Goal: Information Seeking & Learning: Check status

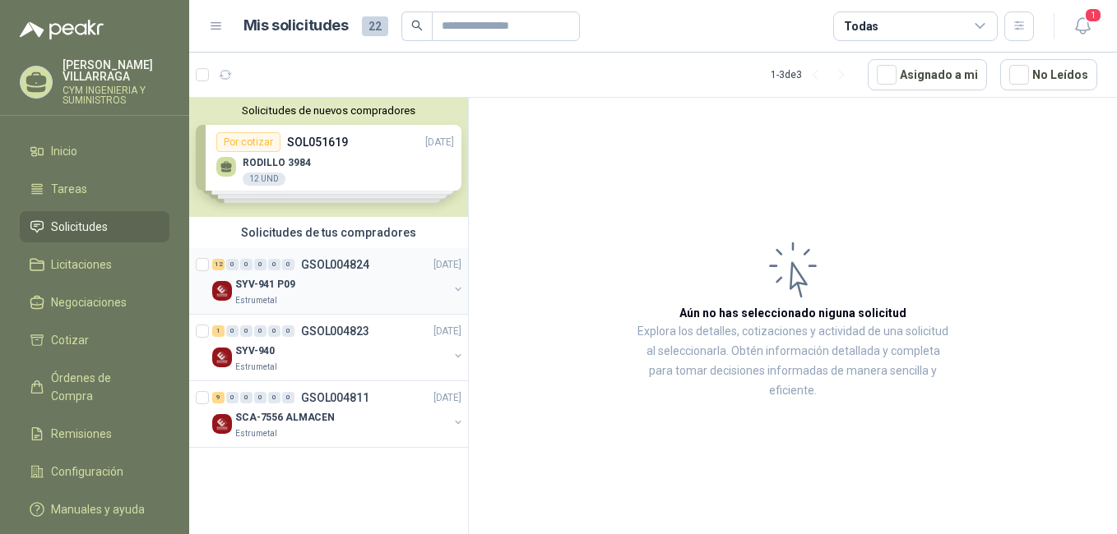
click at [286, 267] on div "0" at bounding box center [288, 265] width 12 height 12
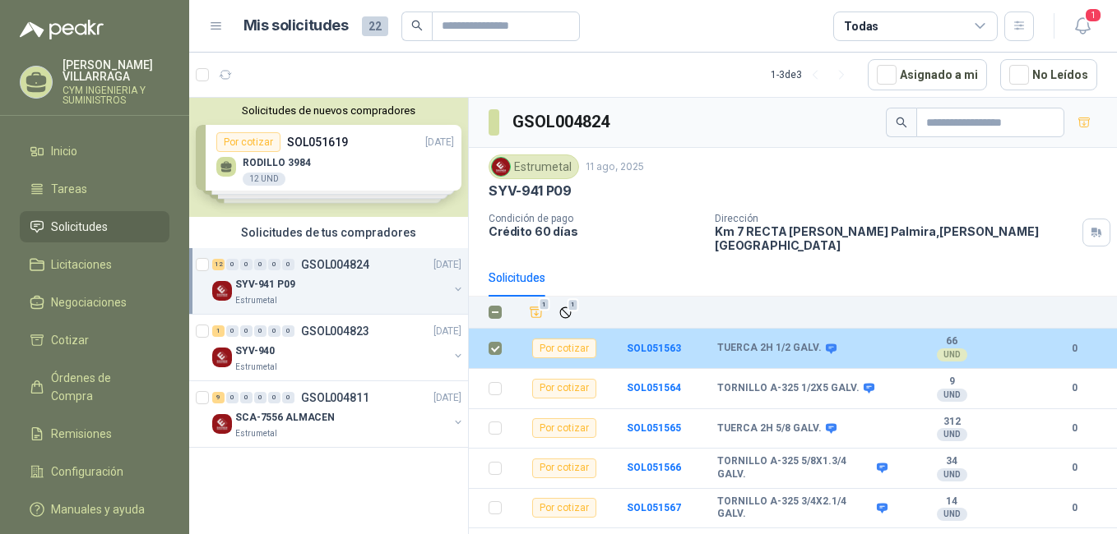
click at [564, 339] on div "Por cotizar" at bounding box center [564, 349] width 64 height 20
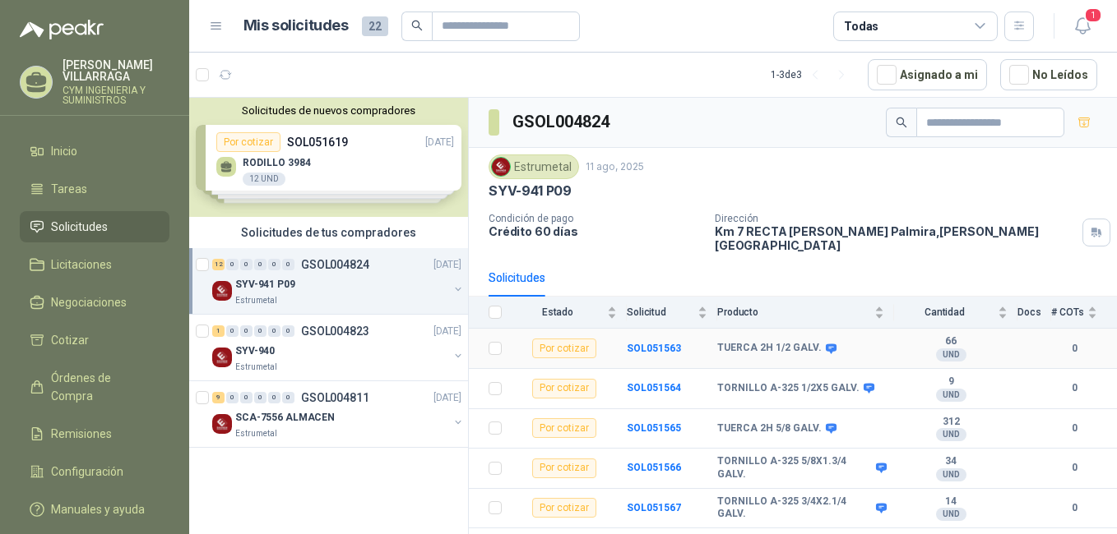
click at [760, 342] on b "TUERCA 2H 1/2 GALV." at bounding box center [769, 348] width 104 height 13
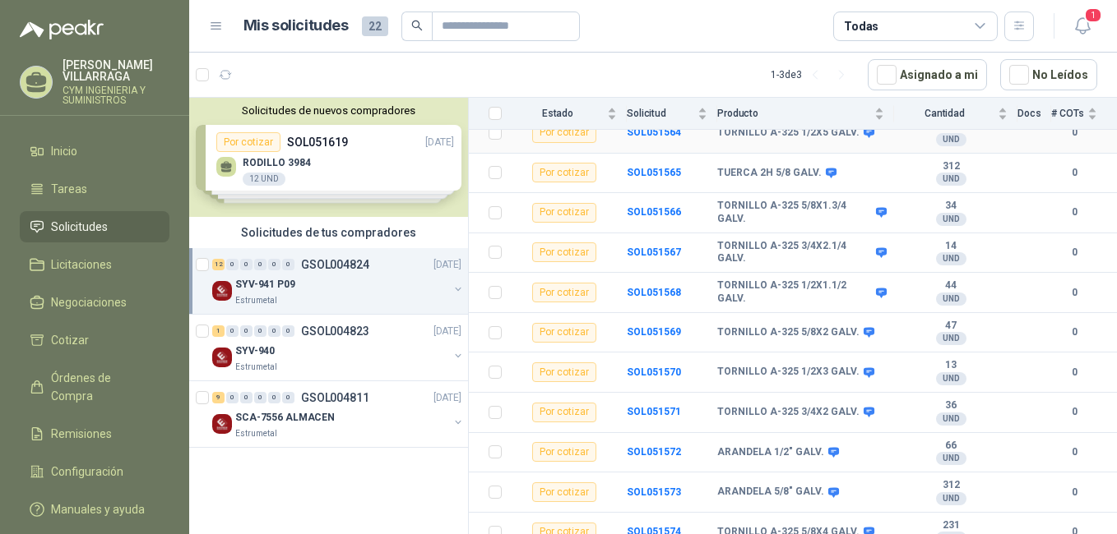
scroll to position [257, 0]
click at [303, 349] on div "SYV-940" at bounding box center [341, 351] width 213 height 20
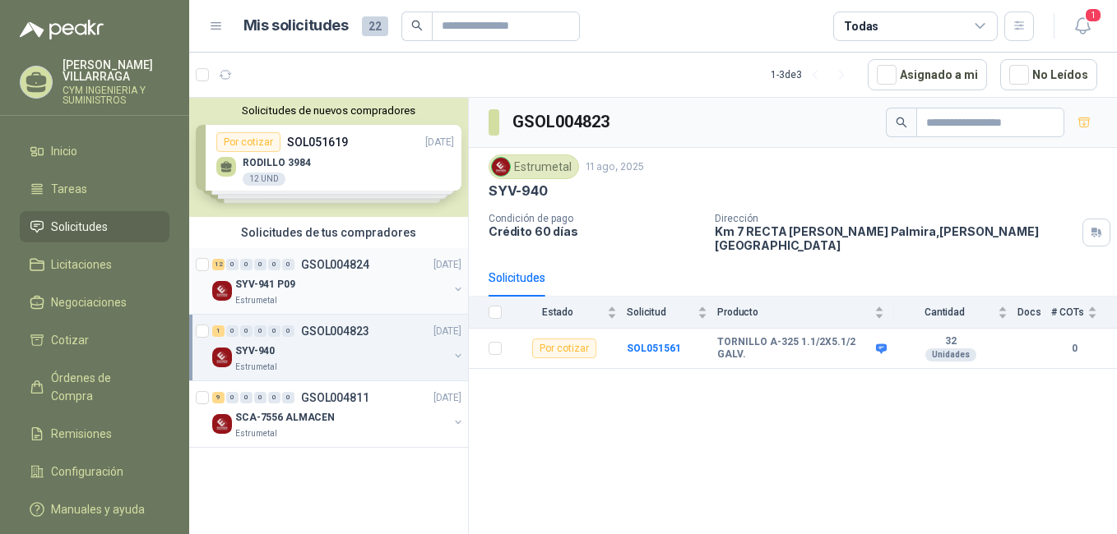
click at [383, 280] on div "SYV-941 P09" at bounding box center [341, 285] width 213 height 20
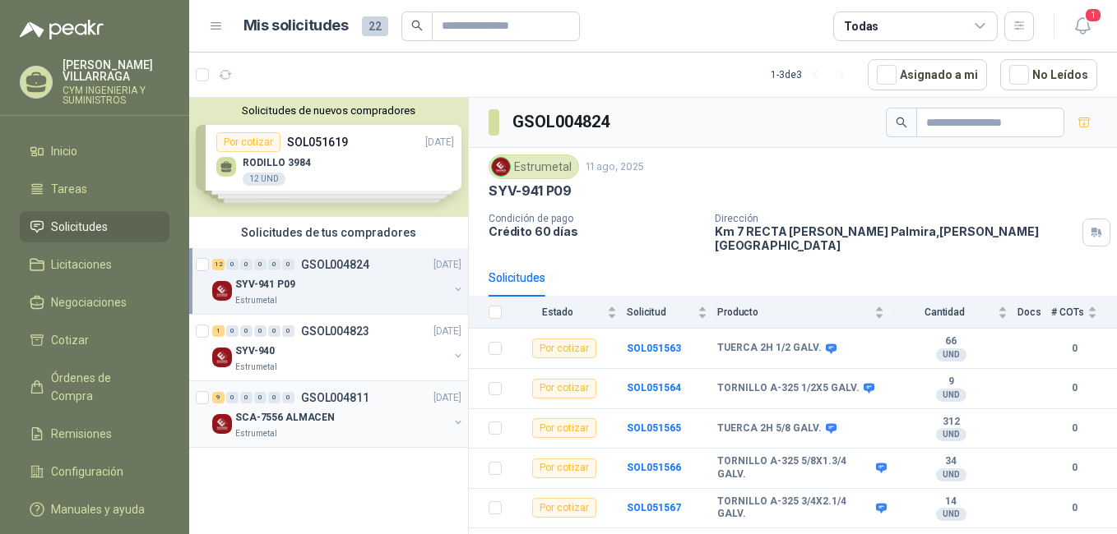
click at [326, 410] on p "SCA-7556 ALMACEN" at bounding box center [284, 418] width 99 height 16
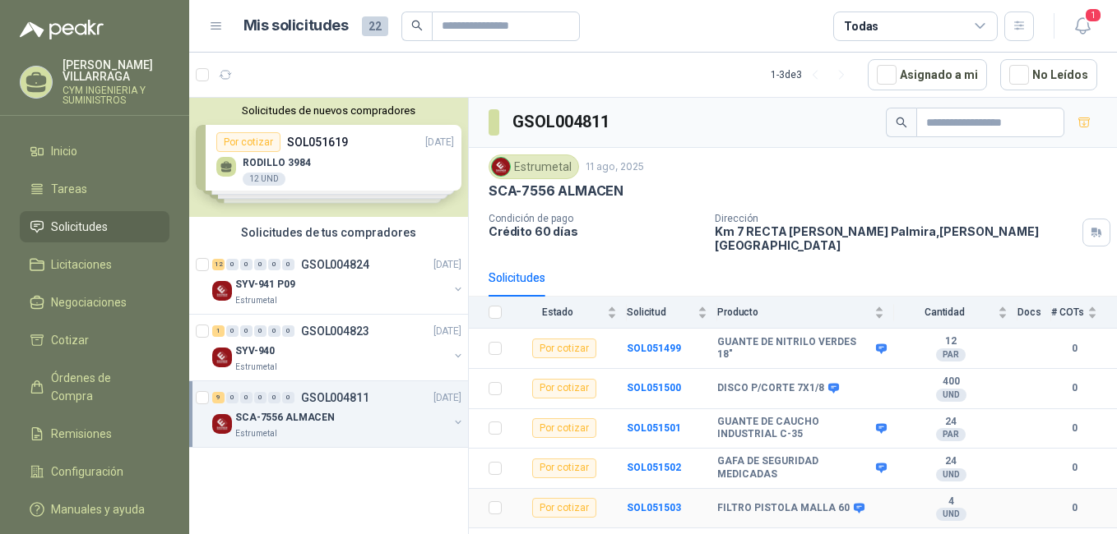
scroll to position [137, 0]
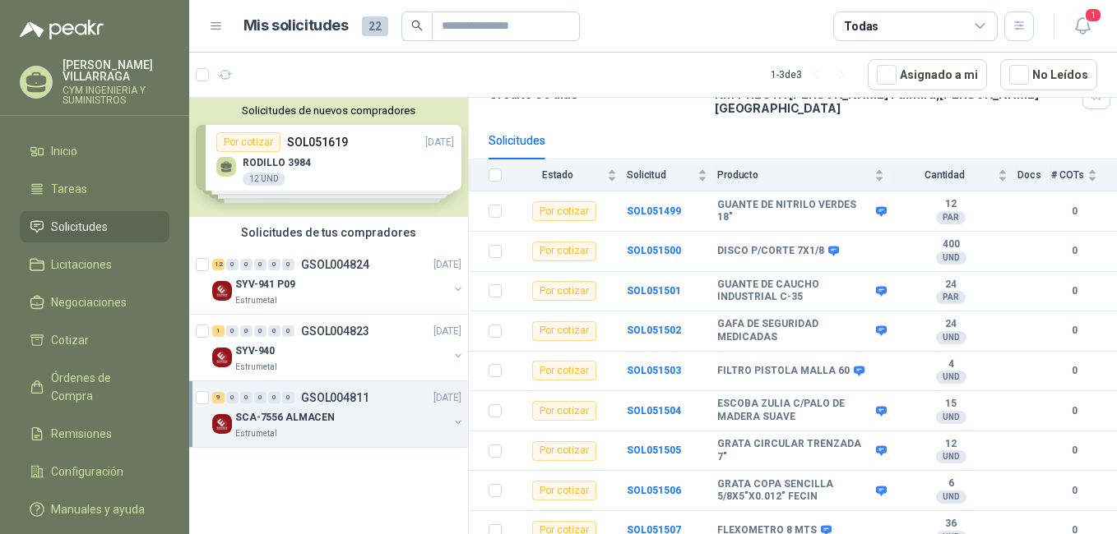
click at [300, 156] on div "Solicitudes de nuevos compradores Por cotizar SOL051619 [DATE] RODILLO 3984 12 …" at bounding box center [328, 157] width 279 height 119
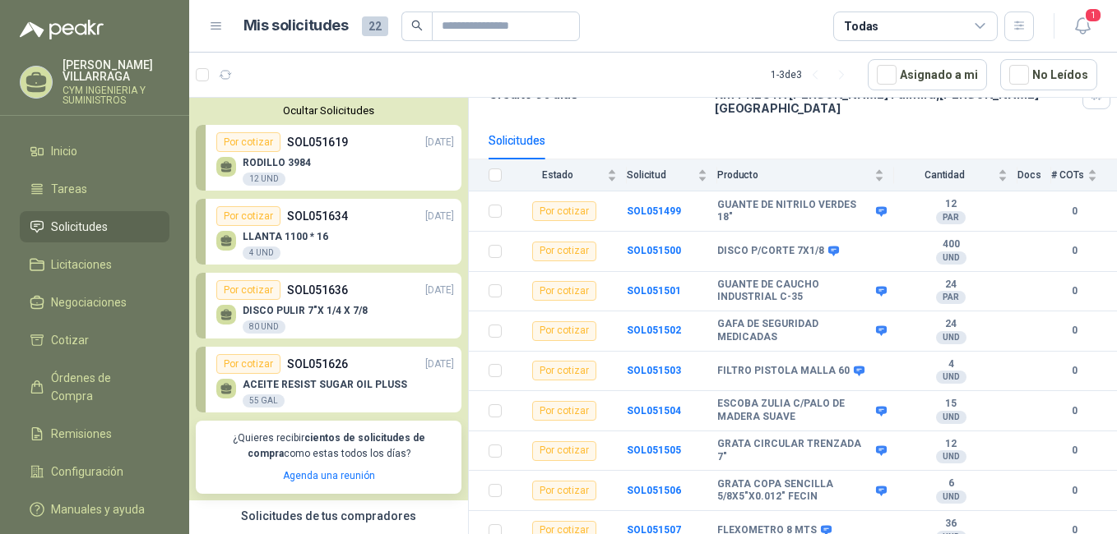
click at [314, 299] on p "SOL051636" at bounding box center [317, 290] width 61 height 18
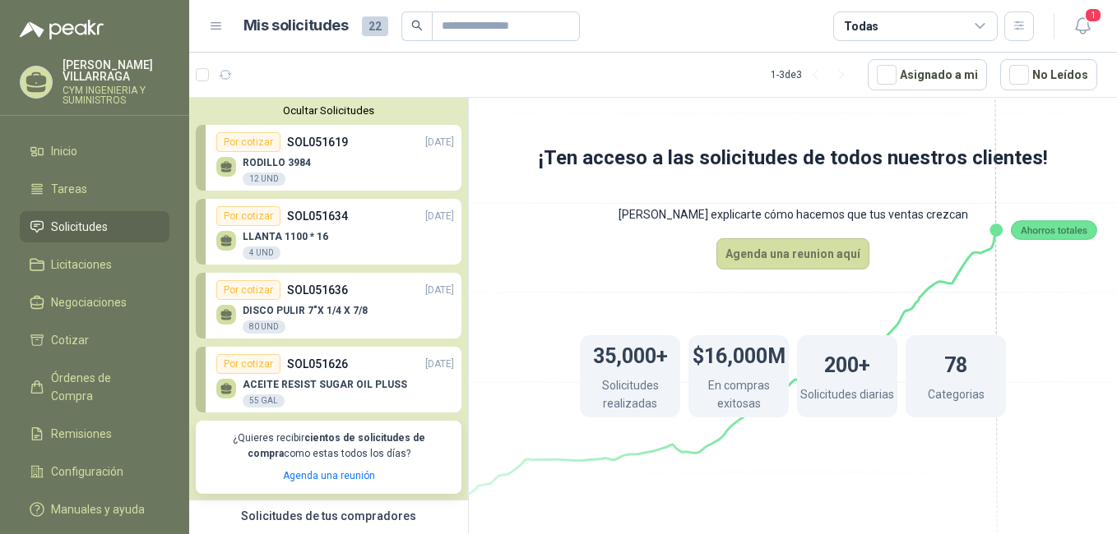
click at [282, 302] on div "DISCO PULIR 7"X 1/4 X 7/8 80 UND" at bounding box center [335, 317] width 238 height 35
click at [308, 303] on div "DISCO PULIR 7"X 1/4 X 7/8 80 UND" at bounding box center [335, 317] width 238 height 35
click at [275, 305] on div "DISCO PULIR 7"X 1/4 X 7/8 80 UND" at bounding box center [335, 317] width 238 height 35
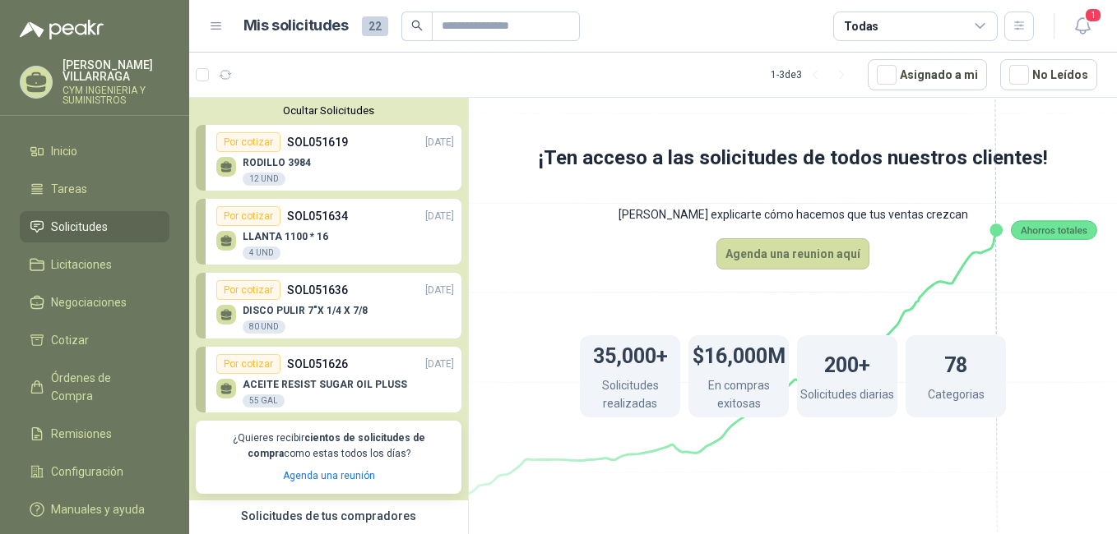
click at [249, 290] on div "Por cotizar" at bounding box center [248, 290] width 64 height 20
click at [268, 315] on p "DISCO PULIR 7"X 1/4 X 7/8" at bounding box center [305, 311] width 125 height 12
click at [243, 289] on div "Por cotizar" at bounding box center [248, 290] width 64 height 20
click at [251, 314] on p "DISCO PULIR 7"X 1/4 X 7/8" at bounding box center [305, 311] width 125 height 12
click at [251, 294] on div "Por cotizar" at bounding box center [248, 290] width 64 height 20
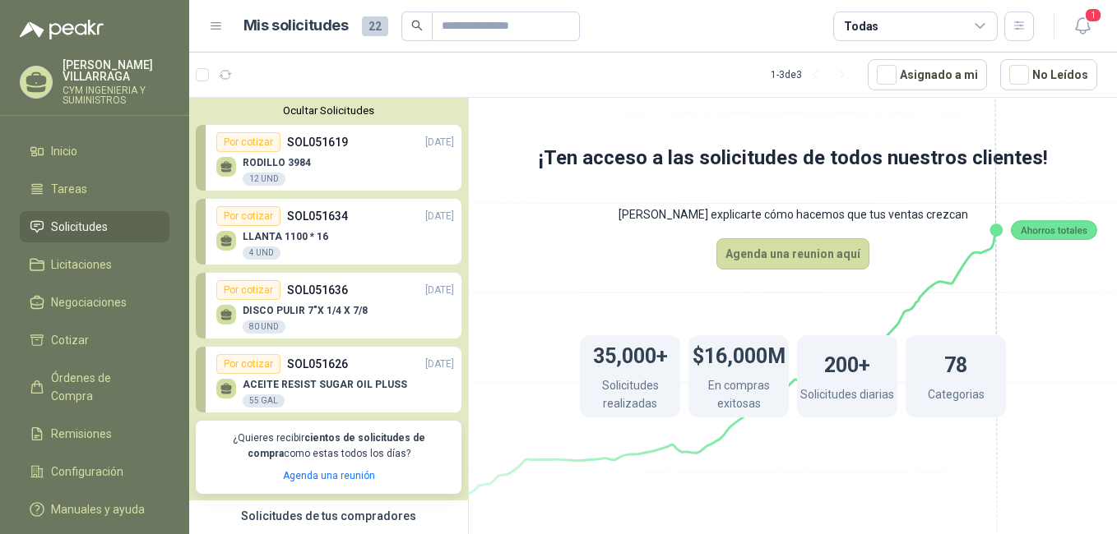
click at [251, 294] on div "Por cotizar" at bounding box center [248, 290] width 64 height 20
